Goal: Task Accomplishment & Management: Complete application form

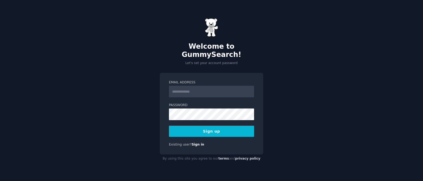
click at [191, 87] on input "Email Address" at bounding box center [211, 92] width 85 height 12
type input "**********"
click at [274, 69] on div "**********" at bounding box center [211, 90] width 423 height 181
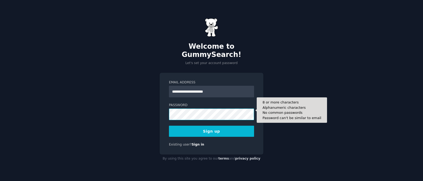
click at [169, 126] on button "Sign up" at bounding box center [211, 131] width 85 height 11
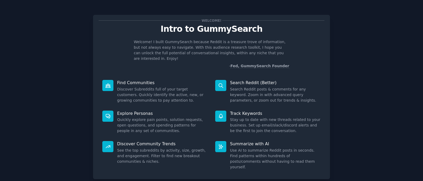
drag, startPoint x: 347, startPoint y: 63, endPoint x: 334, endPoint y: 63, distance: 13.0
click at [347, 63] on div "Welcome! Intro to GummySearch Welcome! I built GummySearch because Reddit is a …" at bounding box center [211, 108] width 408 height 203
click at [134, 40] on p "Welcome! I built GummySearch because Reddit is a treasure trove of information,…" at bounding box center [211, 50] width 155 height 22
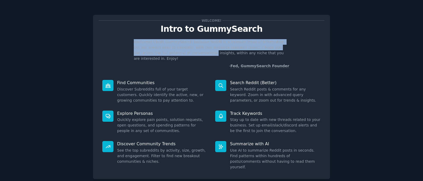
drag, startPoint x: 134, startPoint y: 40, endPoint x: 175, endPoint y: 56, distance: 44.2
click at [175, 55] on p "Welcome! I built GummySearch because Reddit is a treasure trove of information,…" at bounding box center [211, 50] width 155 height 22
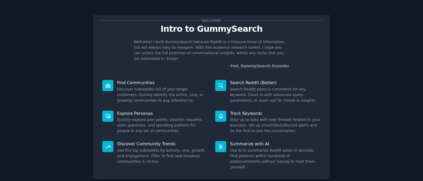
click at [164, 63] on p "- Fed, GummySearch Founder" at bounding box center [211, 66] width 155 height 6
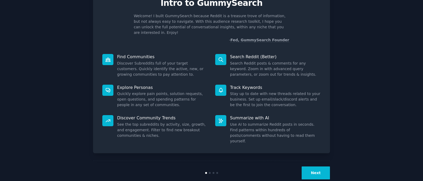
scroll to position [26, 0]
click at [323, 166] on button "Next" at bounding box center [316, 172] width 28 height 13
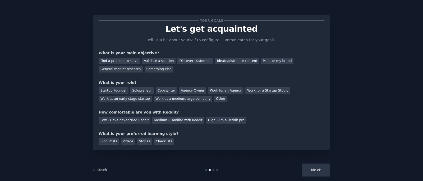
click at [171, 40] on p "Tell us a bit about yourself to configure GummySearch for your goals." at bounding box center [211, 40] width 133 height 6
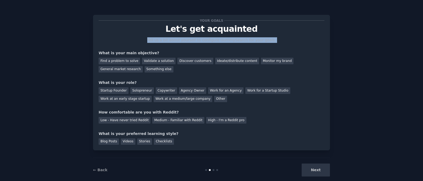
click at [171, 40] on p "Tell us a bit about yourself to configure GummySearch for your goals." at bounding box center [211, 40] width 133 height 6
click at [154, 40] on p "Tell us a bit about yourself to configure GummySearch for your goals." at bounding box center [211, 40] width 133 height 6
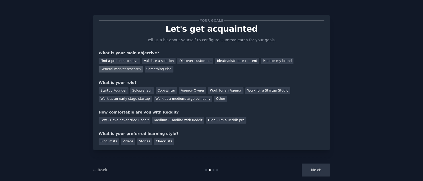
click at [126, 69] on div "General market research" at bounding box center [121, 69] width 44 height 7
click at [117, 92] on div "Startup Founder" at bounding box center [114, 90] width 30 height 7
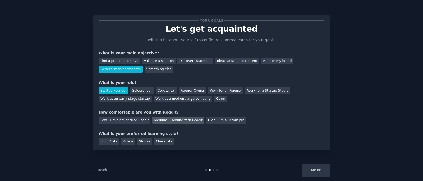
click at [181, 123] on div "Medium - Familiar with Reddit" at bounding box center [178, 120] width 52 height 7
click at [154, 144] on div "Checklists" at bounding box center [164, 141] width 20 height 7
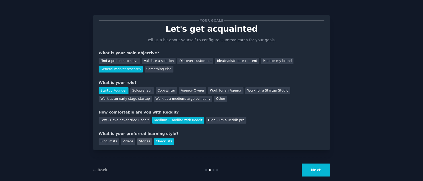
click at [143, 142] on div "Stories" at bounding box center [144, 141] width 15 height 7
click at [164, 140] on div "Checklists" at bounding box center [164, 141] width 20 height 7
click at [311, 166] on button "Next" at bounding box center [316, 169] width 28 height 13
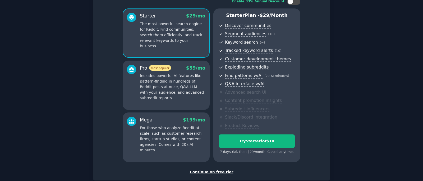
click at [222, 172] on div "Continue on free tier" at bounding box center [212, 172] width 226 height 6
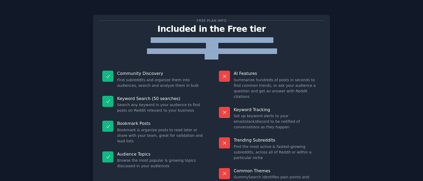
drag, startPoint x: 146, startPoint y: 40, endPoint x: 294, endPoint y: 47, distance: 147.9
click at [294, 47] on div "Free plan info Included in the Free tier 50 searches on the free tier gets you …" at bounding box center [212, 104] width 226 height 169
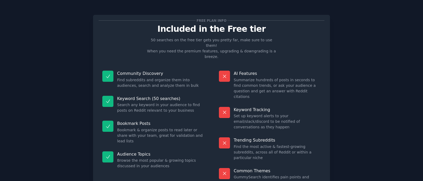
click at [294, 47] on div "Free plan info Included in the Free tier 50 searches on the free tier gets you …" at bounding box center [212, 104] width 226 height 169
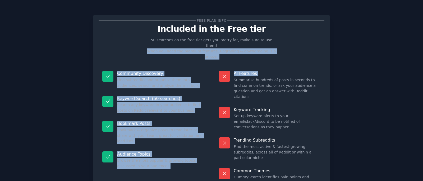
drag, startPoint x: 294, startPoint y: 47, endPoint x: 293, endPoint y: 50, distance: 3.8
click at [293, 50] on div "Free plan info Included in the Free tier 50 searches on the free tier gets you …" at bounding box center [212, 104] width 226 height 169
click at [288, 47] on div "Free plan info Included in the Free tier 50 searches on the free tier gets you …" at bounding box center [212, 104] width 226 height 169
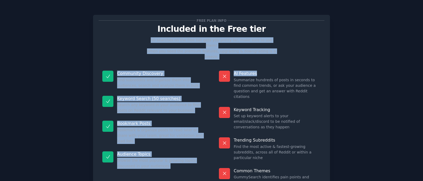
drag, startPoint x: 282, startPoint y: 36, endPoint x: 292, endPoint y: 64, distance: 29.8
click at [292, 64] on div "Free plan info Included in the Free tier 50 searches on the free tier gets you …" at bounding box center [212, 104] width 226 height 169
click at [292, 71] on p "AI Features" at bounding box center [277, 74] width 87 height 6
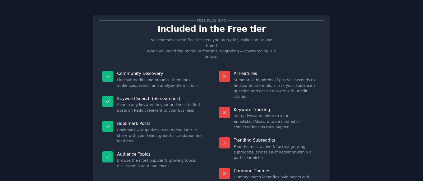
click at [290, 77] on dd "Summarize hundreds of posts in seconds to find common trends, or ask your audie…" at bounding box center [277, 88] width 87 height 22
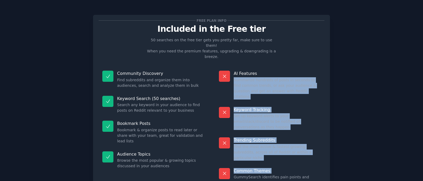
drag, startPoint x: 290, startPoint y: 71, endPoint x: 285, endPoint y: 145, distance: 74.2
click at [285, 145] on dl "AI Features Summarize hundreds of posts in seconds to find common trends, or as…" at bounding box center [269, 128] width 109 height 122
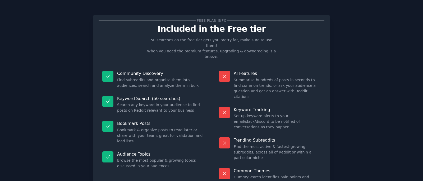
click at [285, 164] on div "Common Themes GummySearch identifies pain points and solution requests in any s…" at bounding box center [269, 176] width 109 height 25
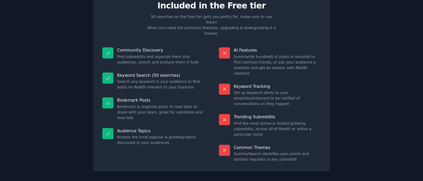
scroll to position [25, 0]
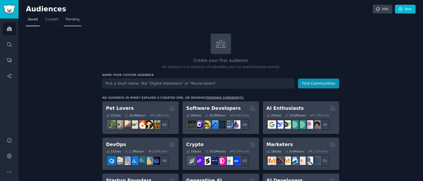
click at [67, 20] on span "Trending" at bounding box center [73, 19] width 14 height 5
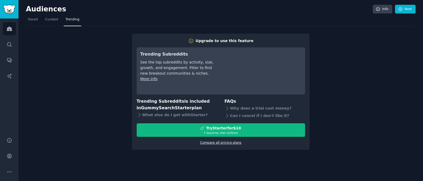
click at [231, 144] on link "Compare all pricing plans" at bounding box center [220, 143] width 41 height 4
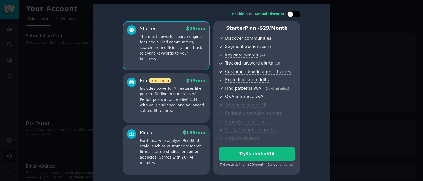
click at [289, 14] on div at bounding box center [290, 14] width 6 height 6
click at [297, 14] on div at bounding box center [297, 14] width 6 height 6
checkbox input "false"
click at [340, 67] on div at bounding box center [211, 90] width 423 height 181
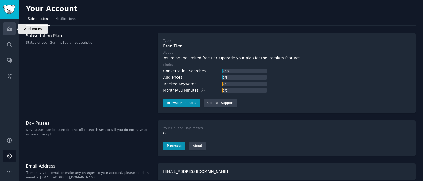
click at [7, 29] on icon "Sidebar" at bounding box center [9, 29] width 5 height 4
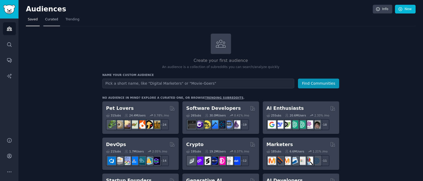
click at [56, 19] on span "Curated" at bounding box center [51, 19] width 13 height 5
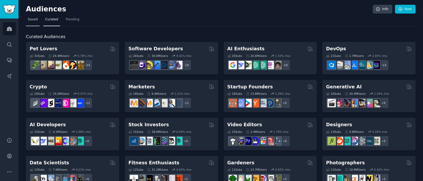
click at [33, 21] on span "Saved" at bounding box center [33, 19] width 10 height 5
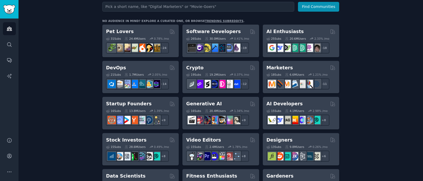
scroll to position [77, 0]
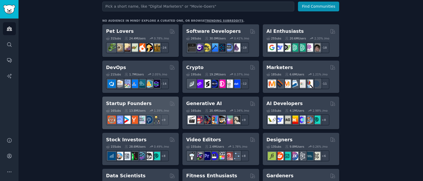
click at [154, 100] on div "Startup Founders" at bounding box center [140, 103] width 69 height 7
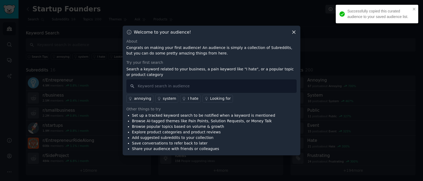
click at [294, 32] on icon at bounding box center [294, 32] width 6 height 6
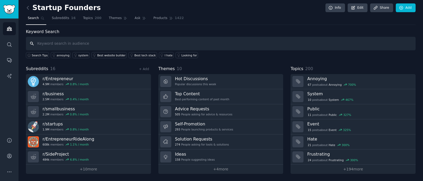
scroll to position [2, 0]
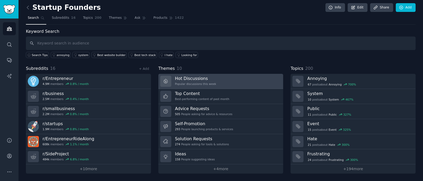
click at [229, 81] on link "Hot Discussions Popular discussions this week" at bounding box center [220, 81] width 125 height 15
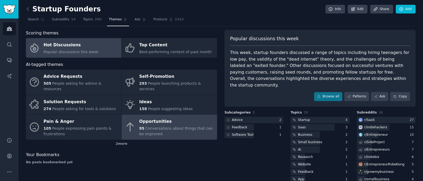
click at [146, 130] on span "Conversations about things that can be improved" at bounding box center [175, 131] width 73 height 10
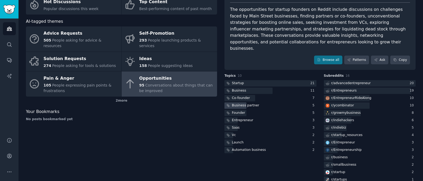
scroll to position [47, 0]
